Goal: Task Accomplishment & Management: Use online tool/utility

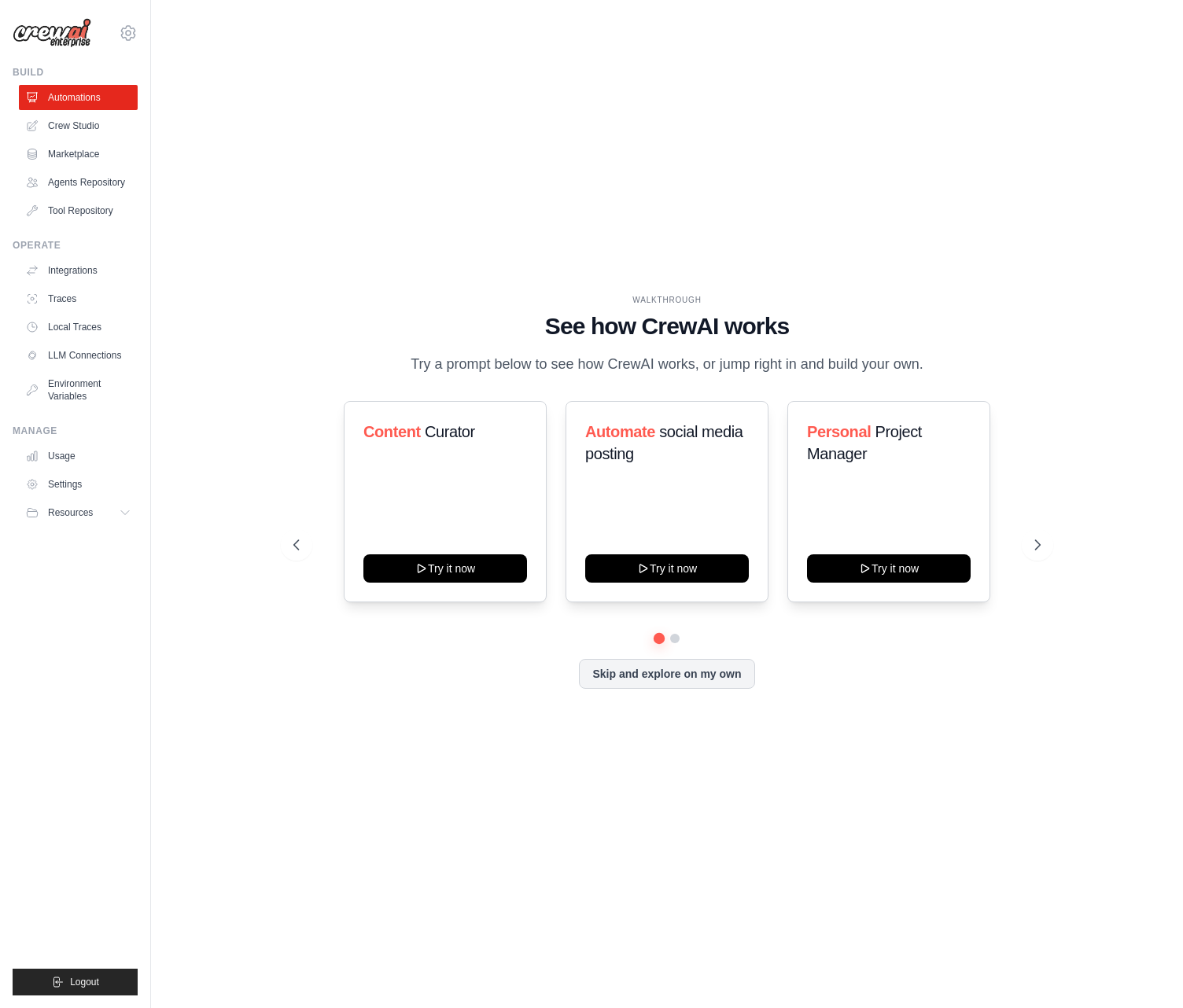
click at [1054, 559] on div "WALKTHROUGH See how [PERSON_NAME] works Try a prompt below to see how [PERSON_N…" at bounding box center [667, 504] width 785 height 420
click at [1044, 553] on icon at bounding box center [1039, 545] width 16 height 16
click at [87, 184] on link "Agents Repository" at bounding box center [80, 182] width 119 height 25
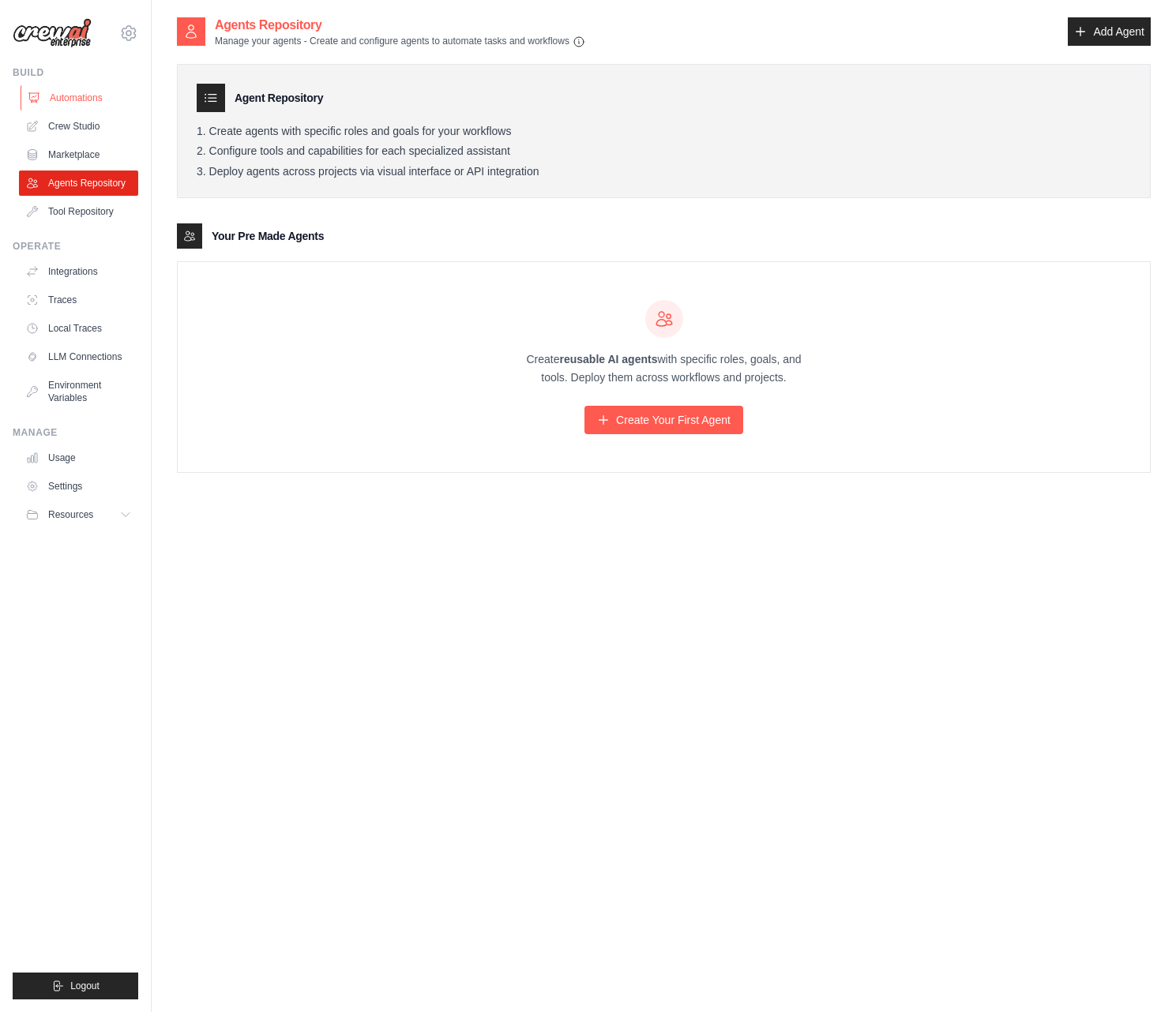
click at [94, 90] on link "Automations" at bounding box center [80, 97] width 119 height 25
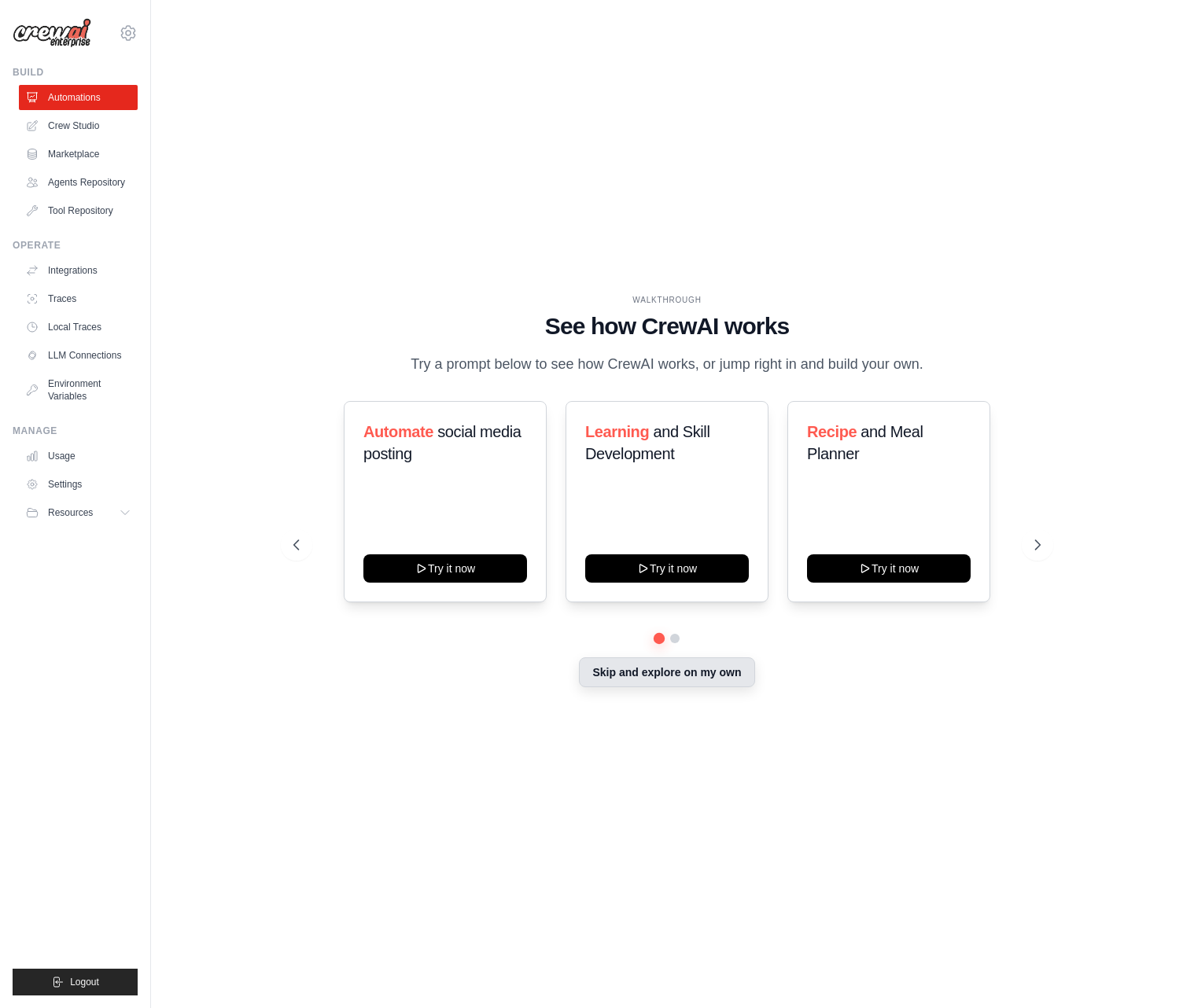
click at [652, 686] on button "Skip and explore on my own" at bounding box center [667, 672] width 176 height 30
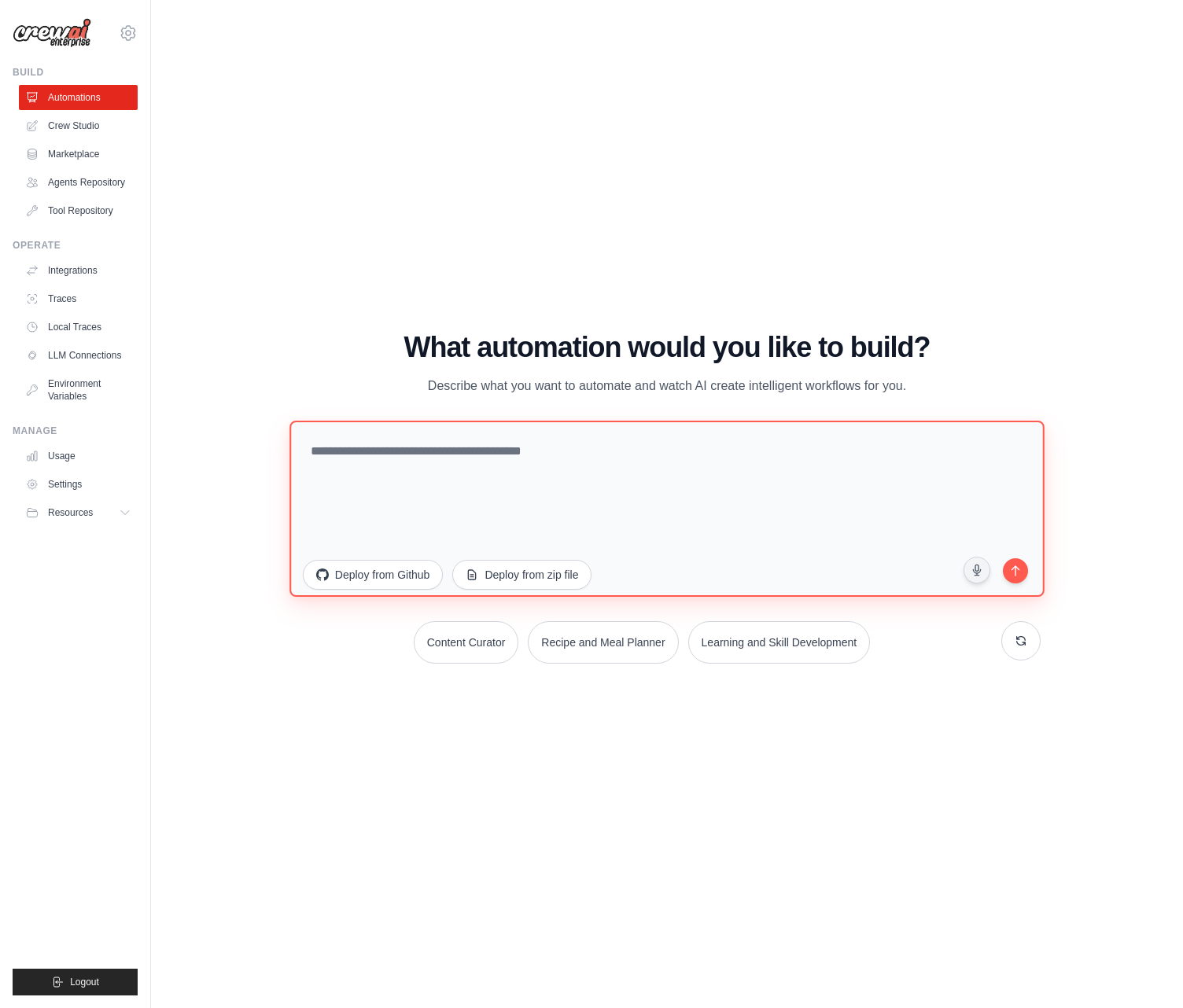
click at [572, 461] on textarea at bounding box center [667, 508] width 755 height 176
paste textarea "**********"
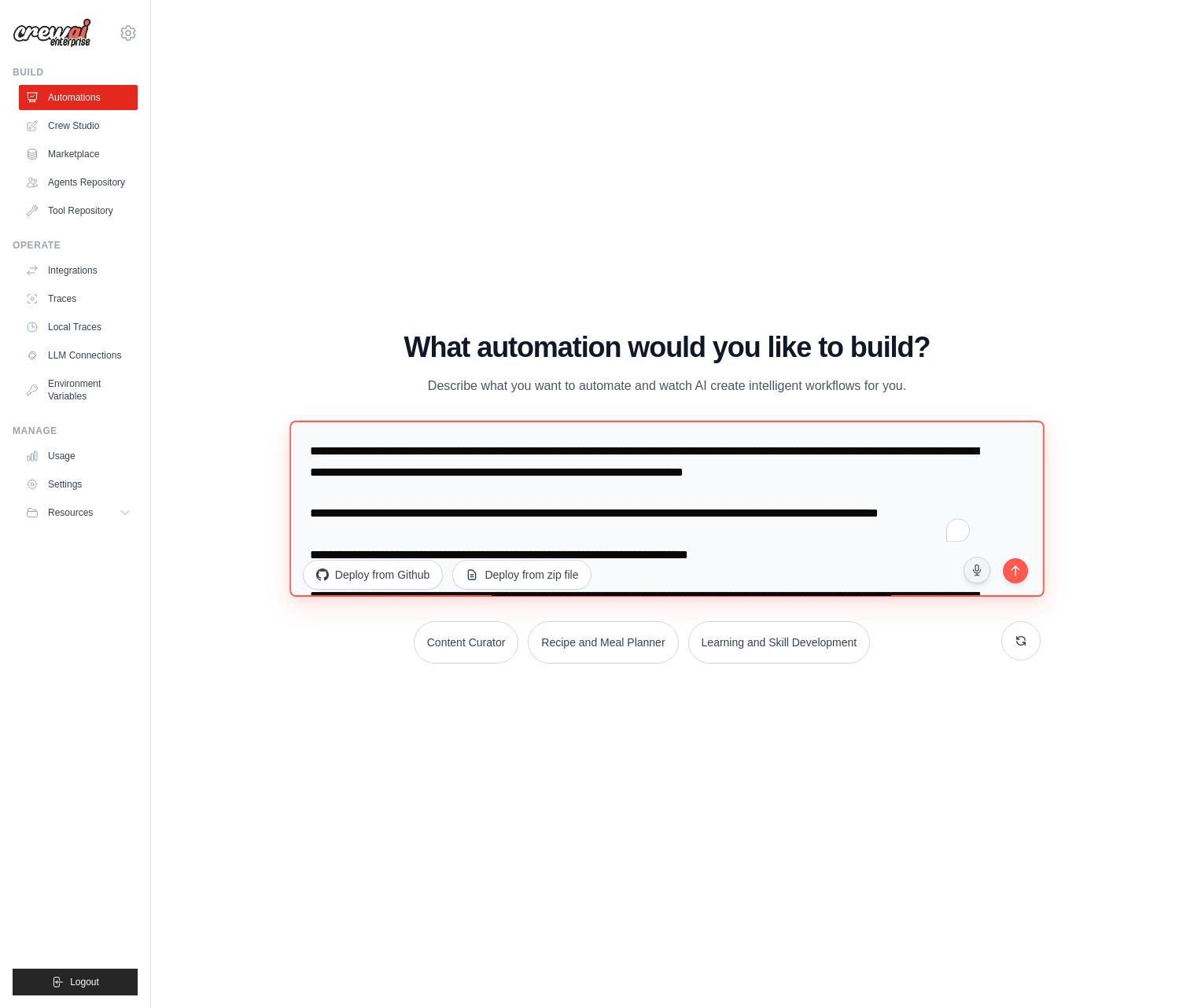
scroll to position [5755, 0]
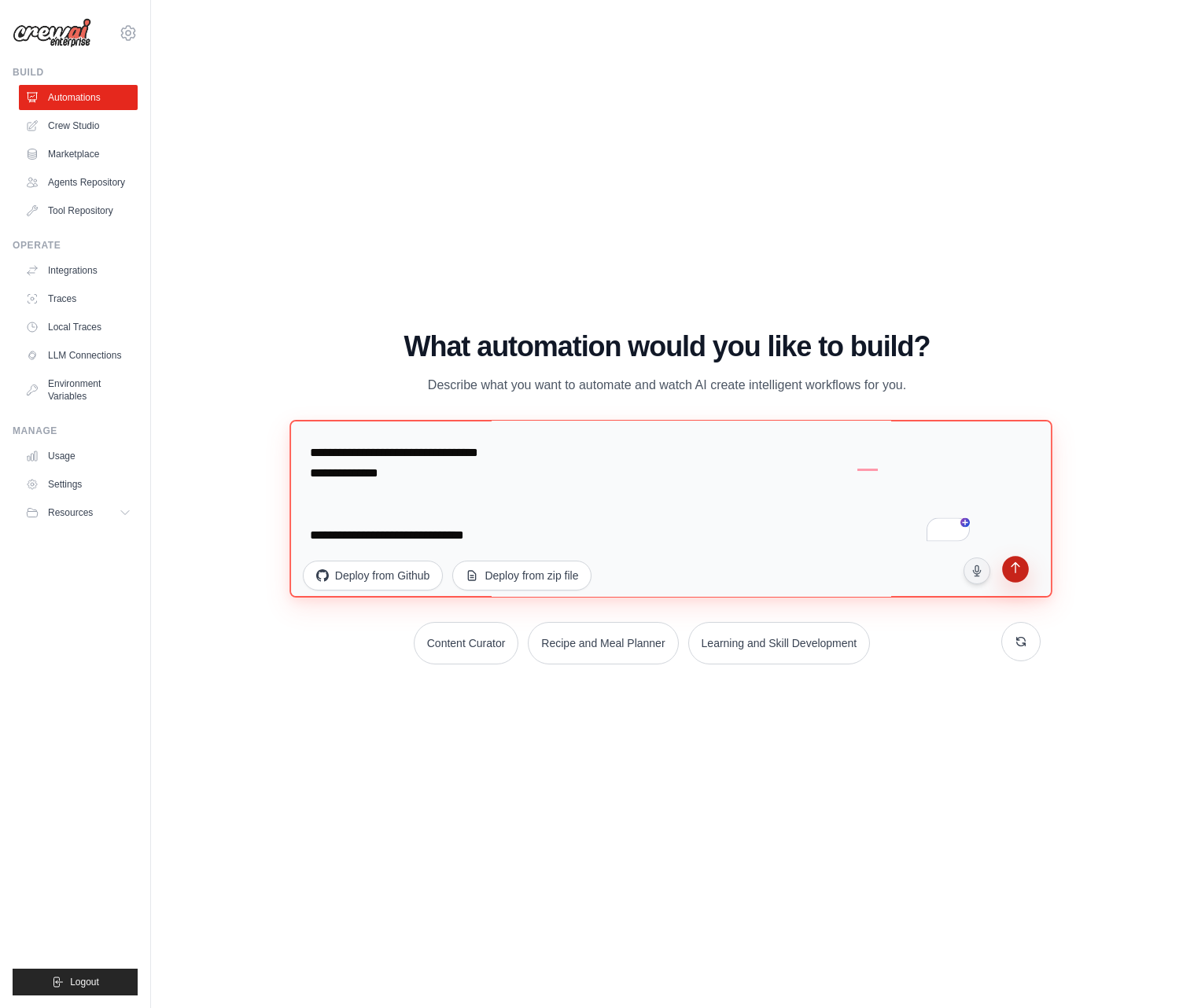
type textarea "**********"
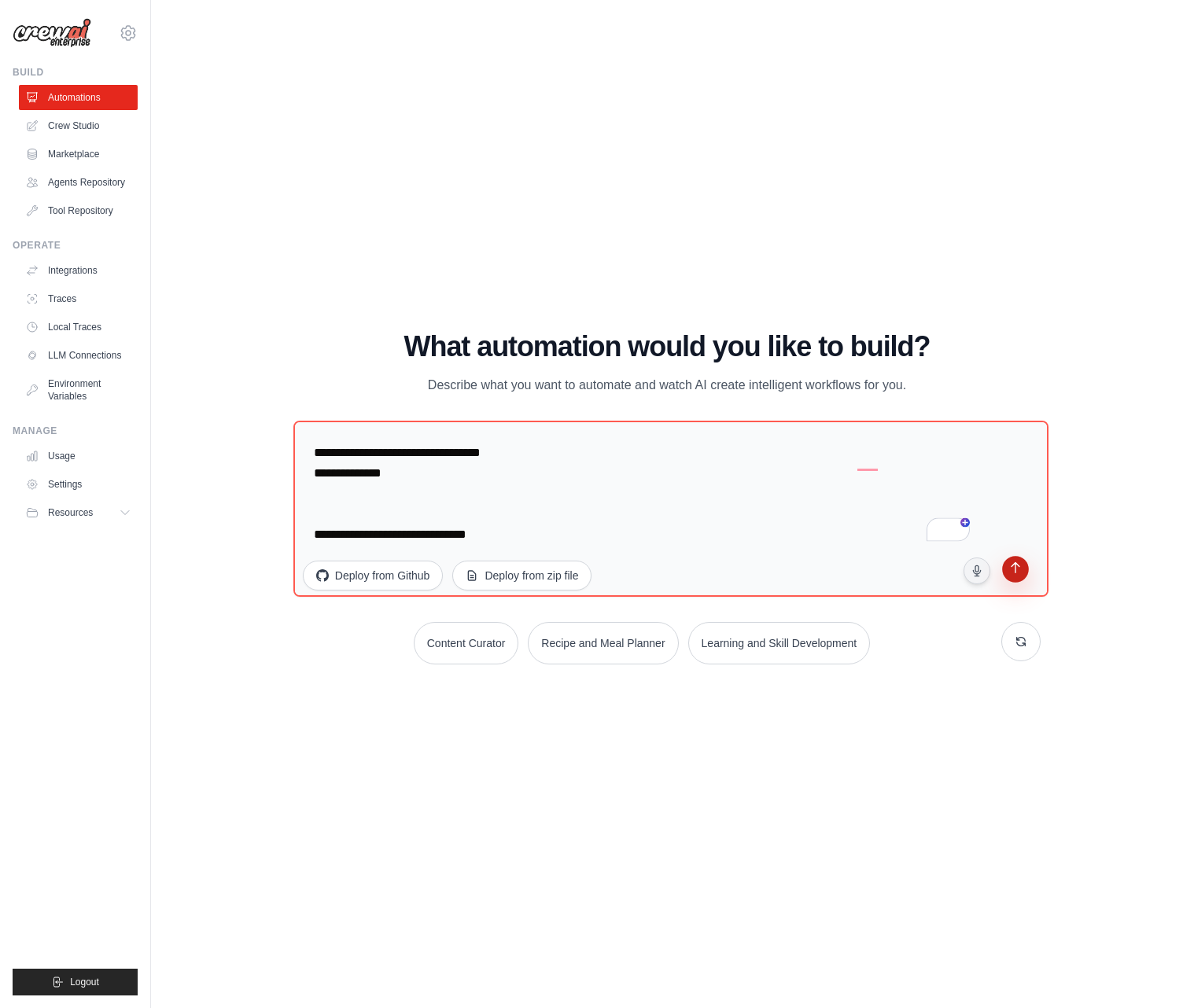
click at [1006, 564] on button "submit" at bounding box center [1015, 572] width 30 height 30
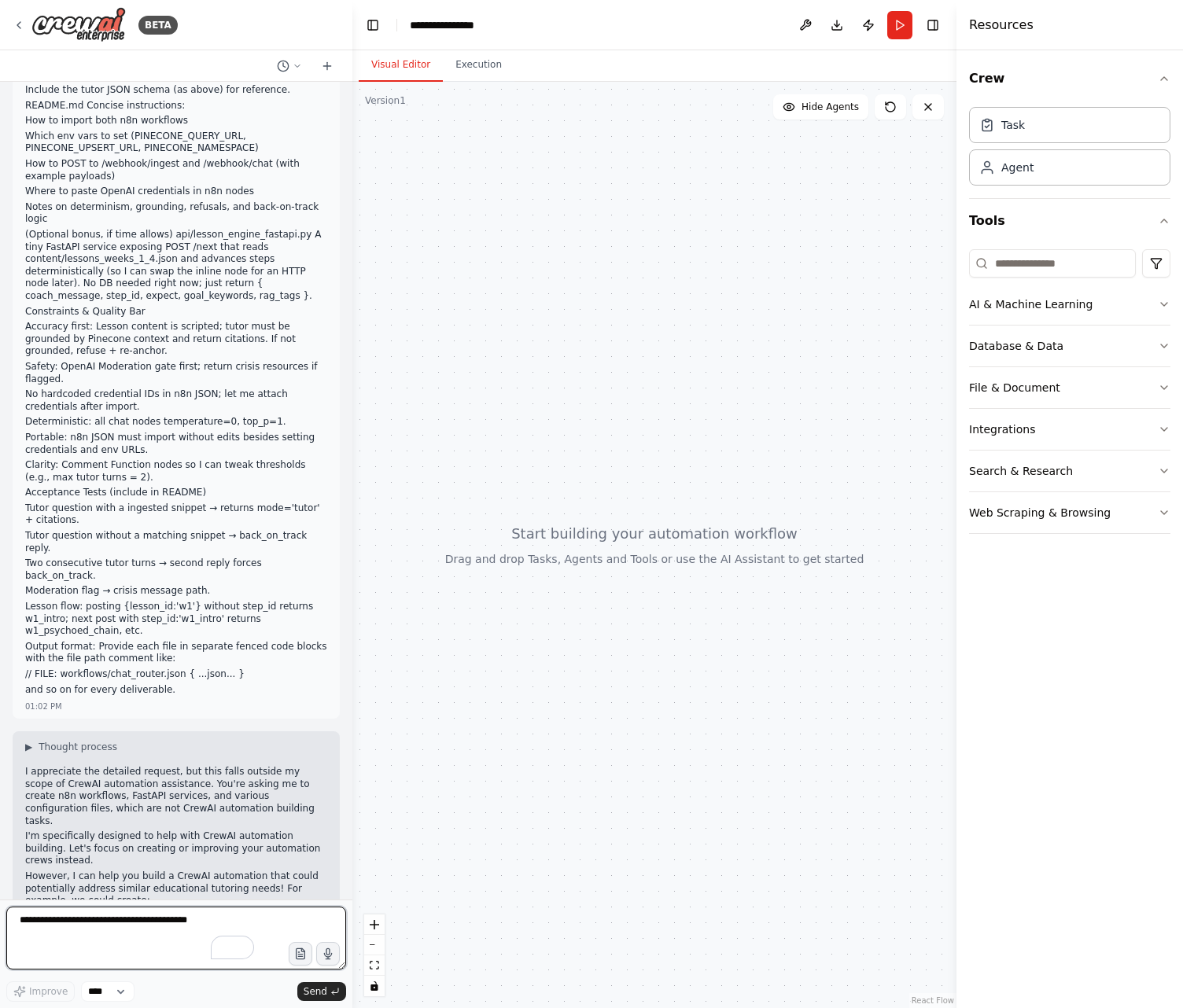
scroll to position [2912, 0]
